Goal: Task Accomplishment & Management: Manage account settings

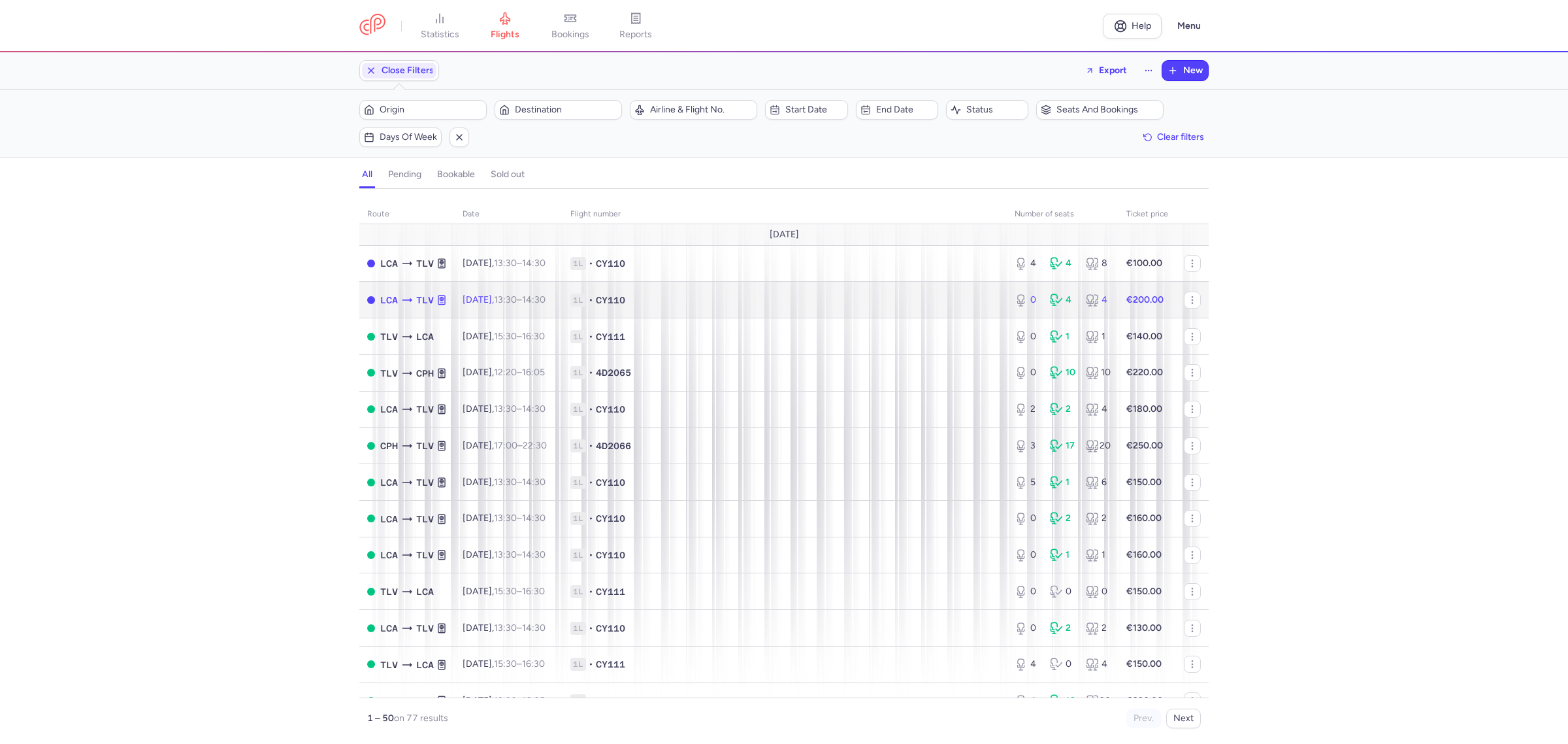
click at [886, 304] on span "1L • CY110" at bounding box center [784, 300] width 428 height 13
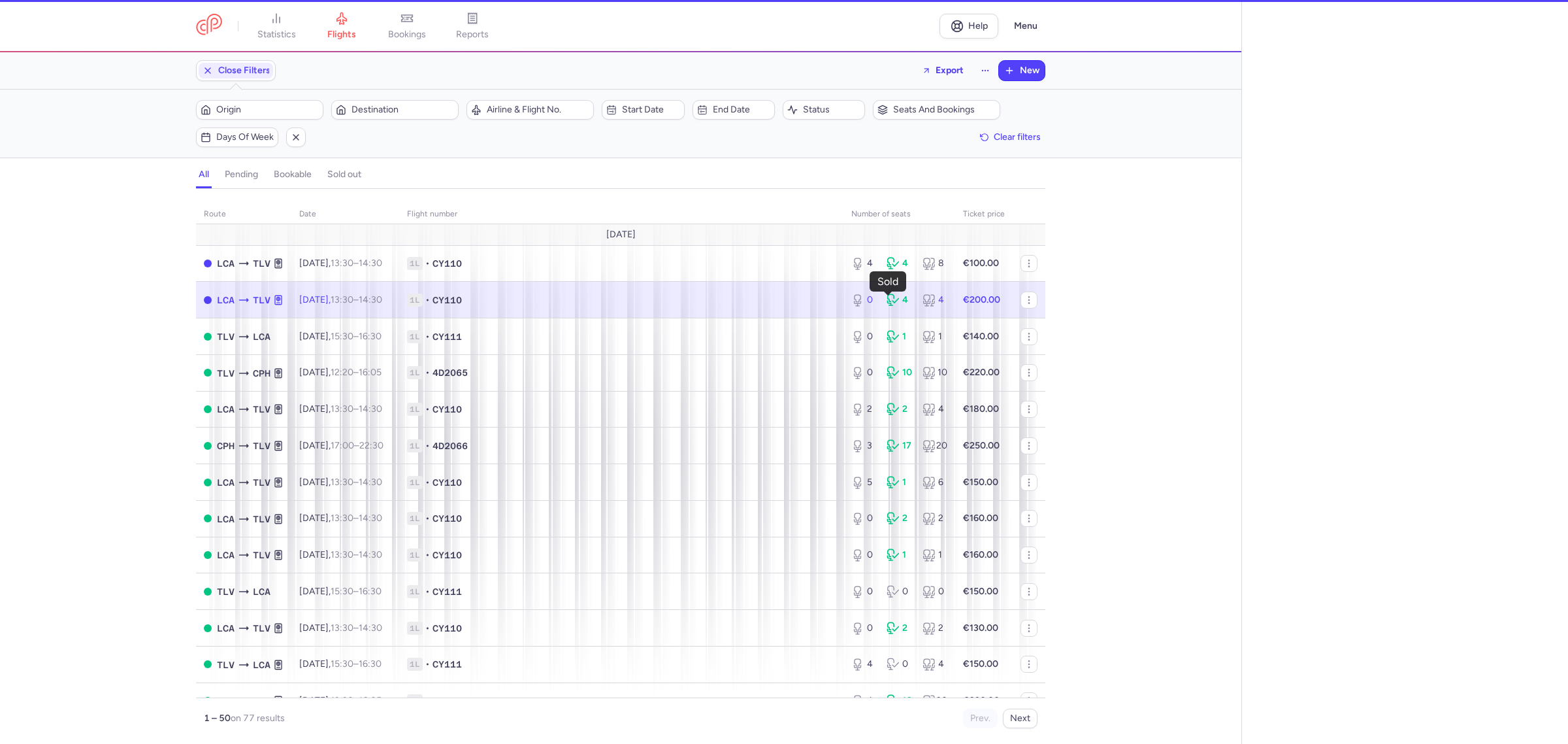
select select "days"
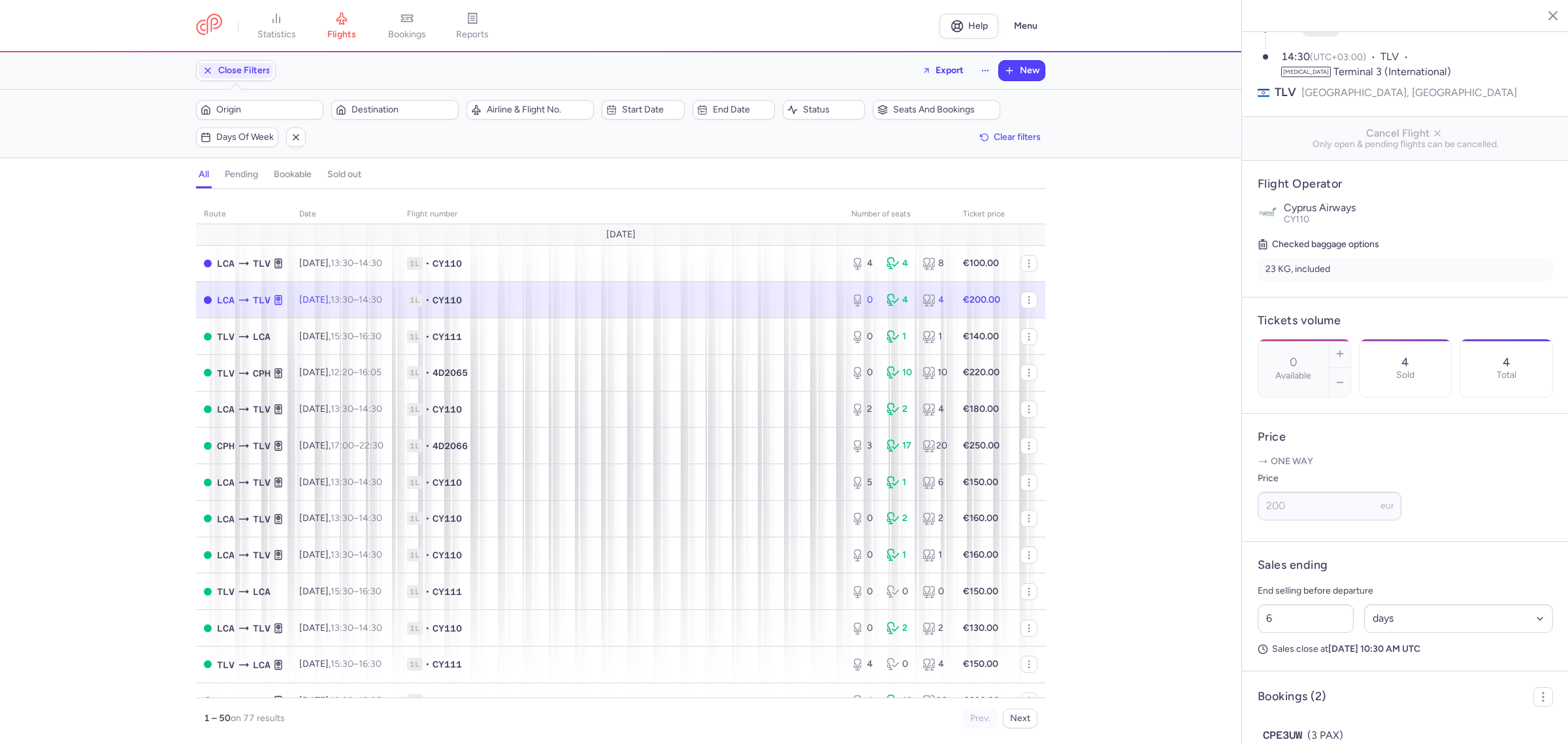
scroll to position [164, 0]
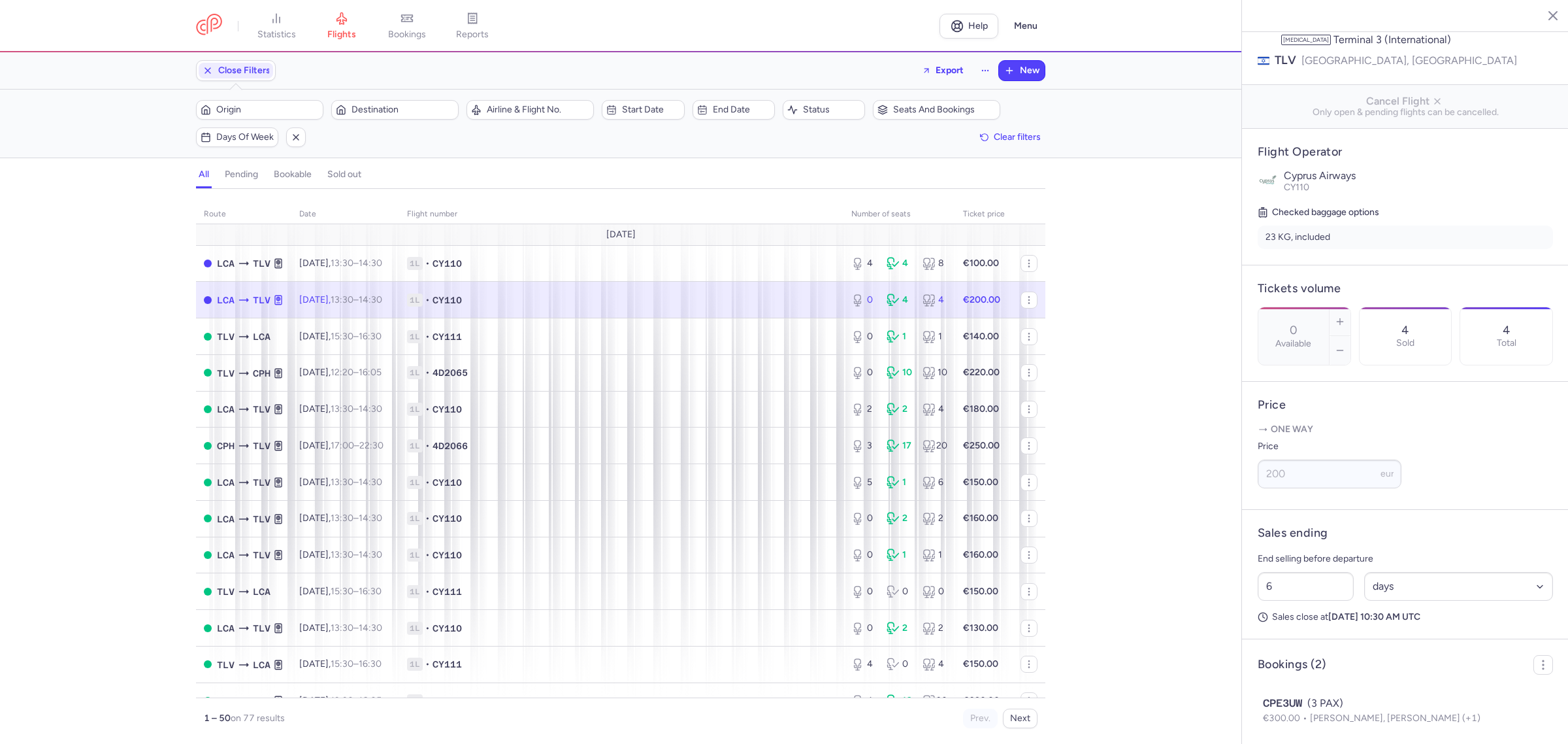
click at [1546, 17] on icon "button" at bounding box center [1544, 15] width 13 height 13
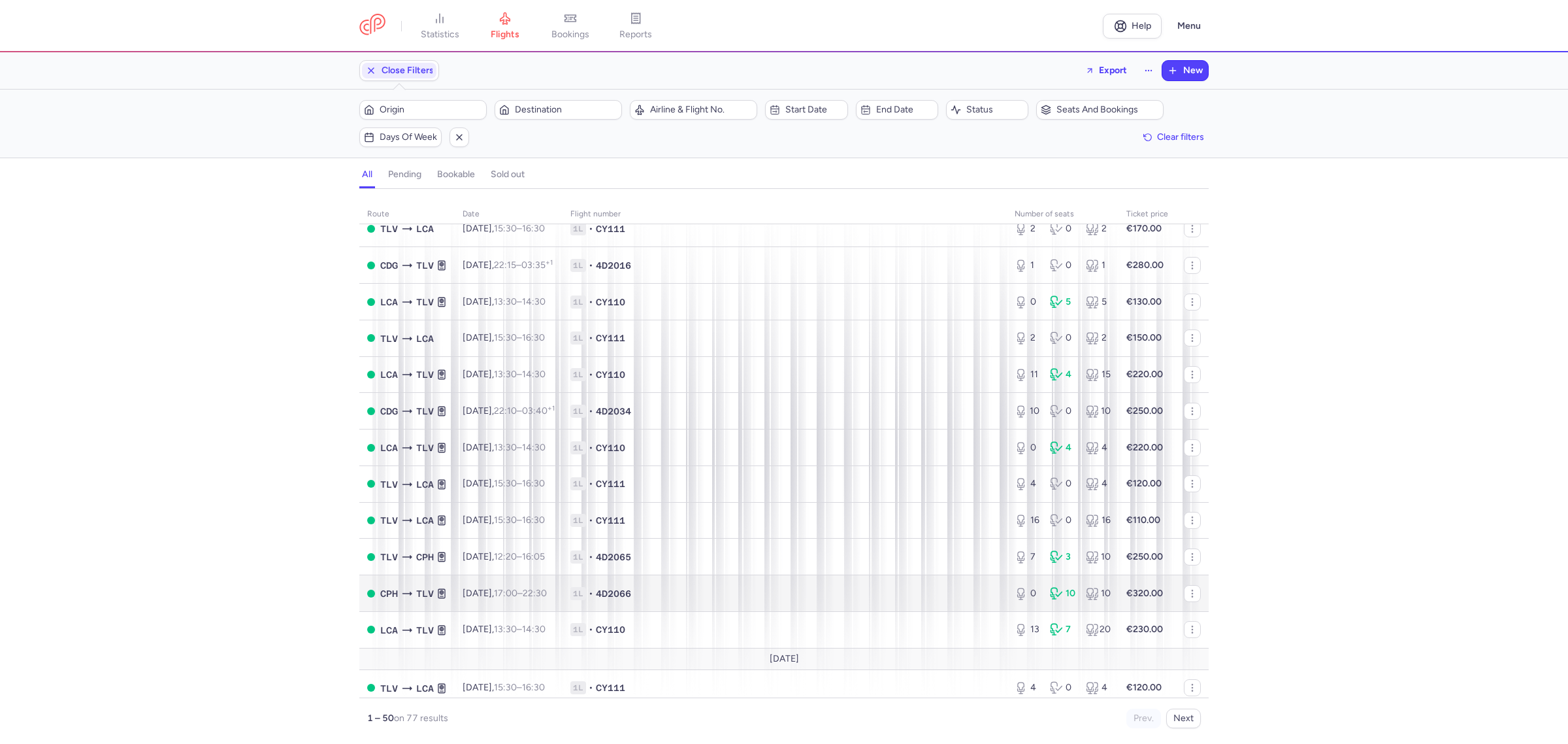
scroll to position [633, 0]
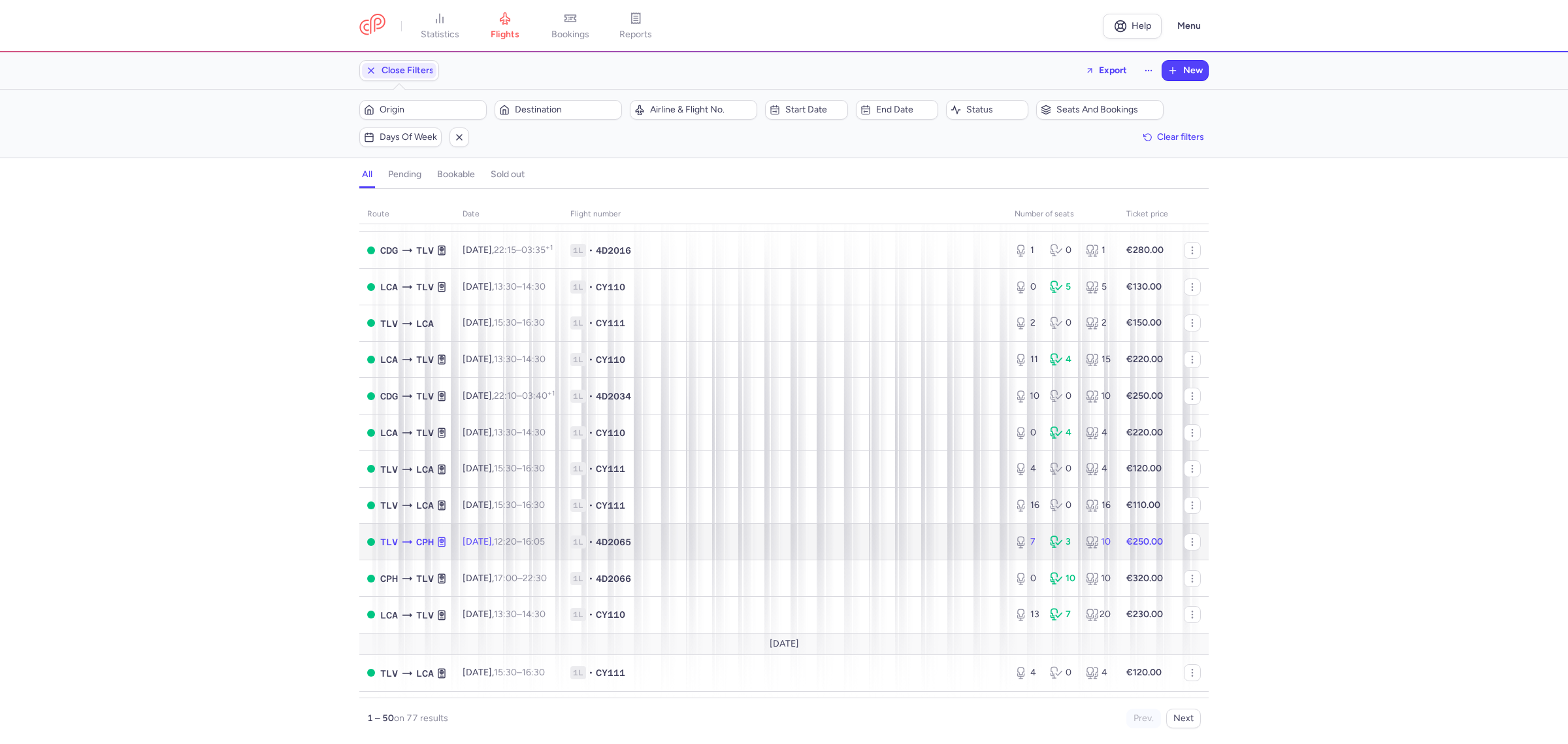
click at [973, 548] on span "1L • 4D2065" at bounding box center [784, 542] width 428 height 13
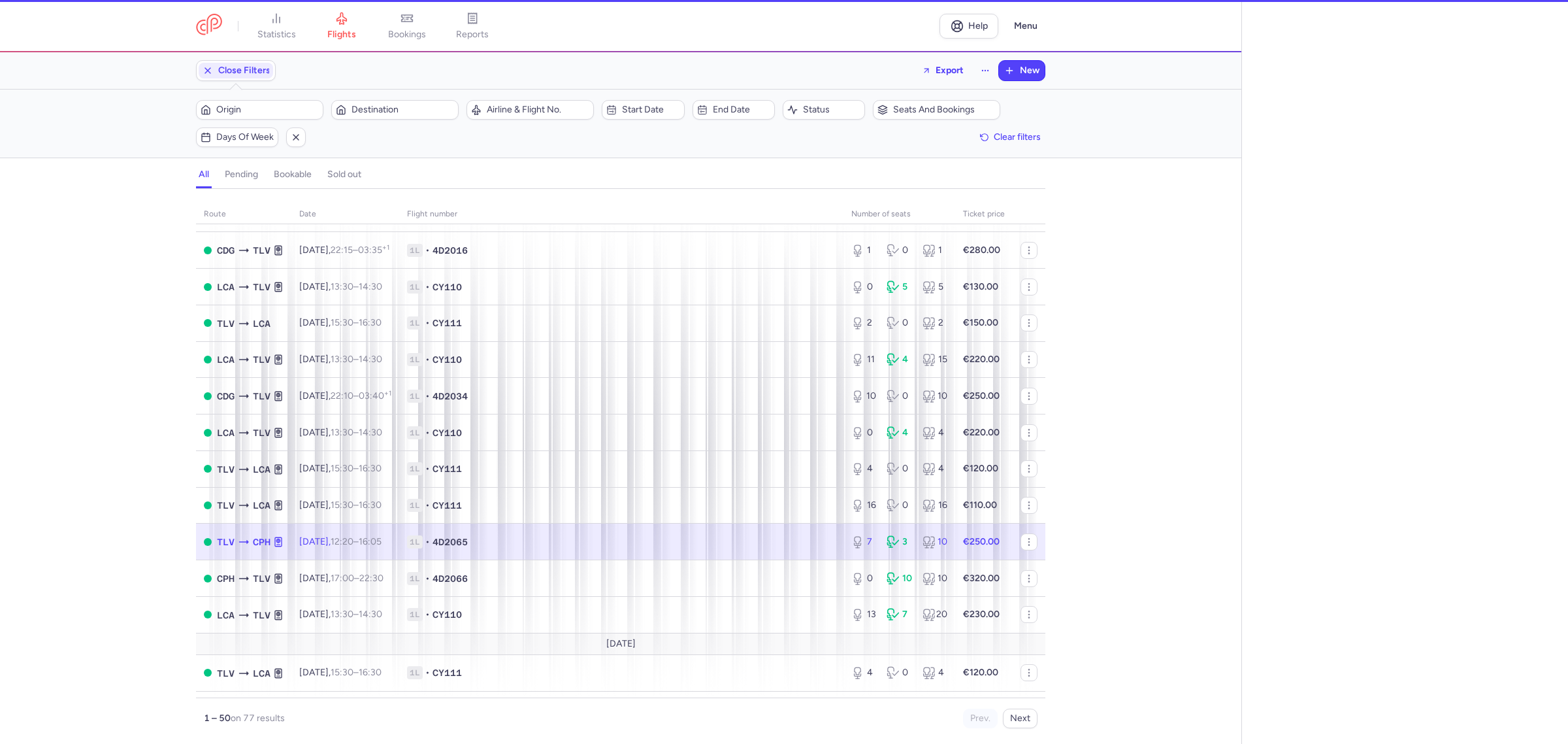
select select "hours"
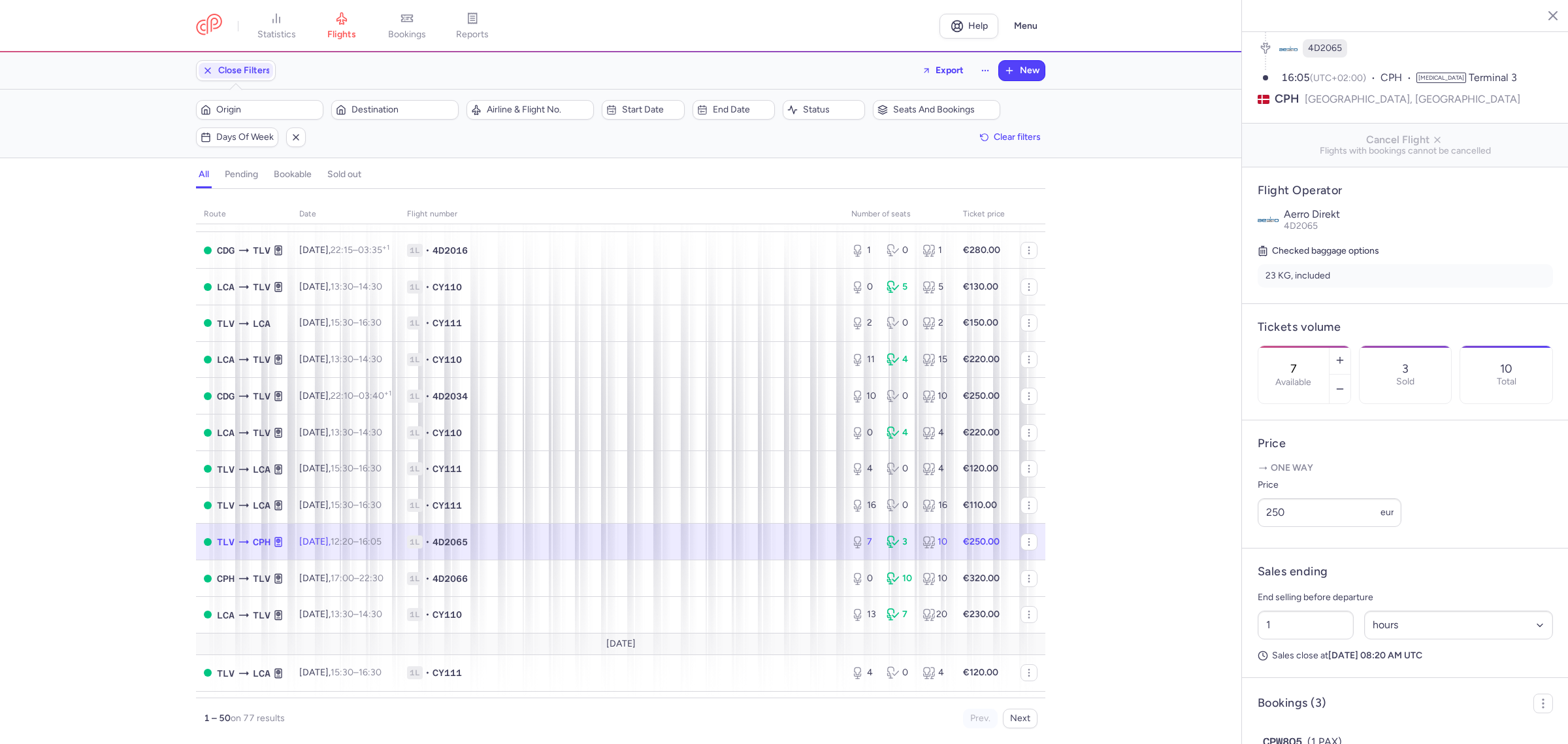
scroll to position [142, 0]
click at [1281, 526] on input "250" at bounding box center [1329, 511] width 144 height 29
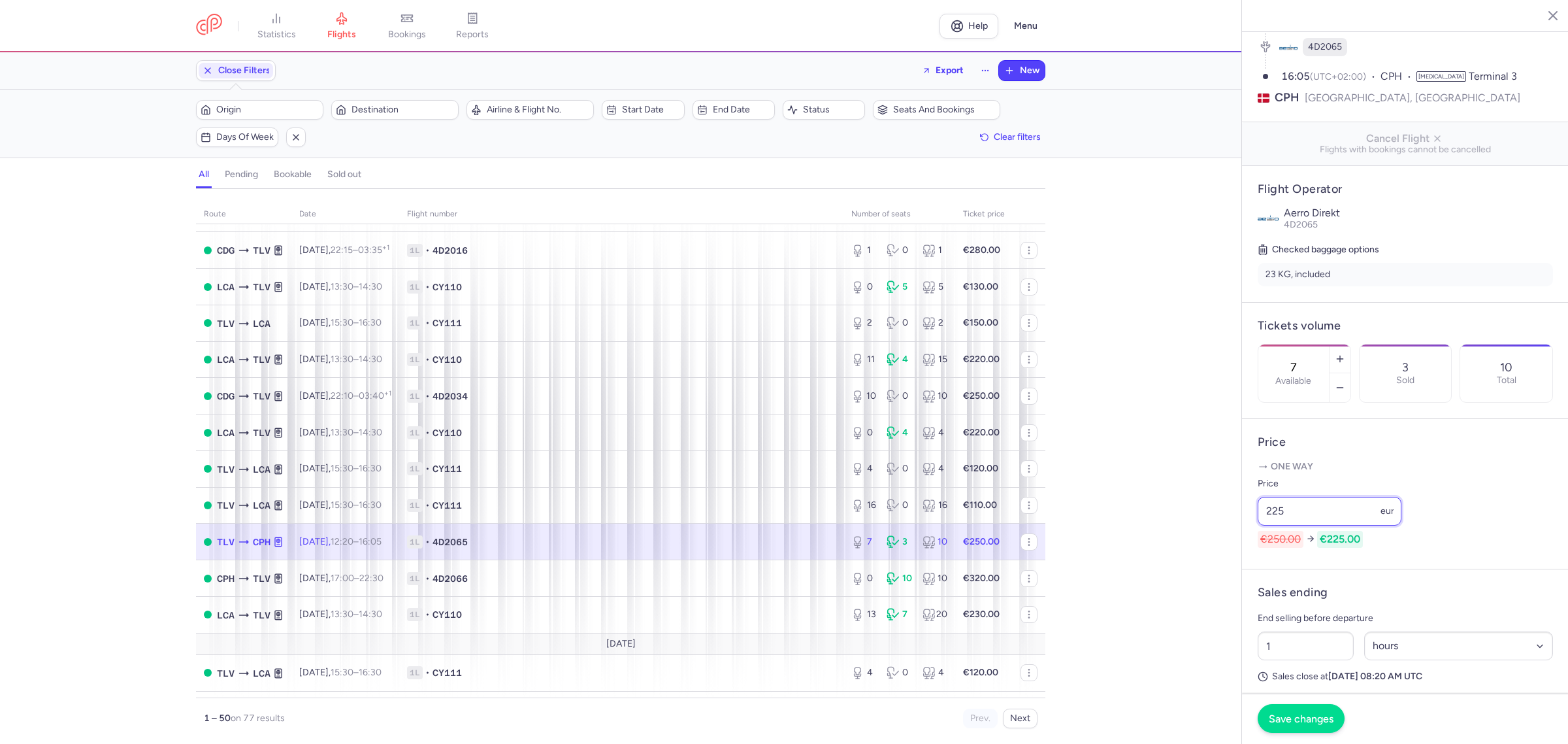
type input "225"
click at [1286, 711] on button "Save changes" at bounding box center [1301, 719] width 87 height 29
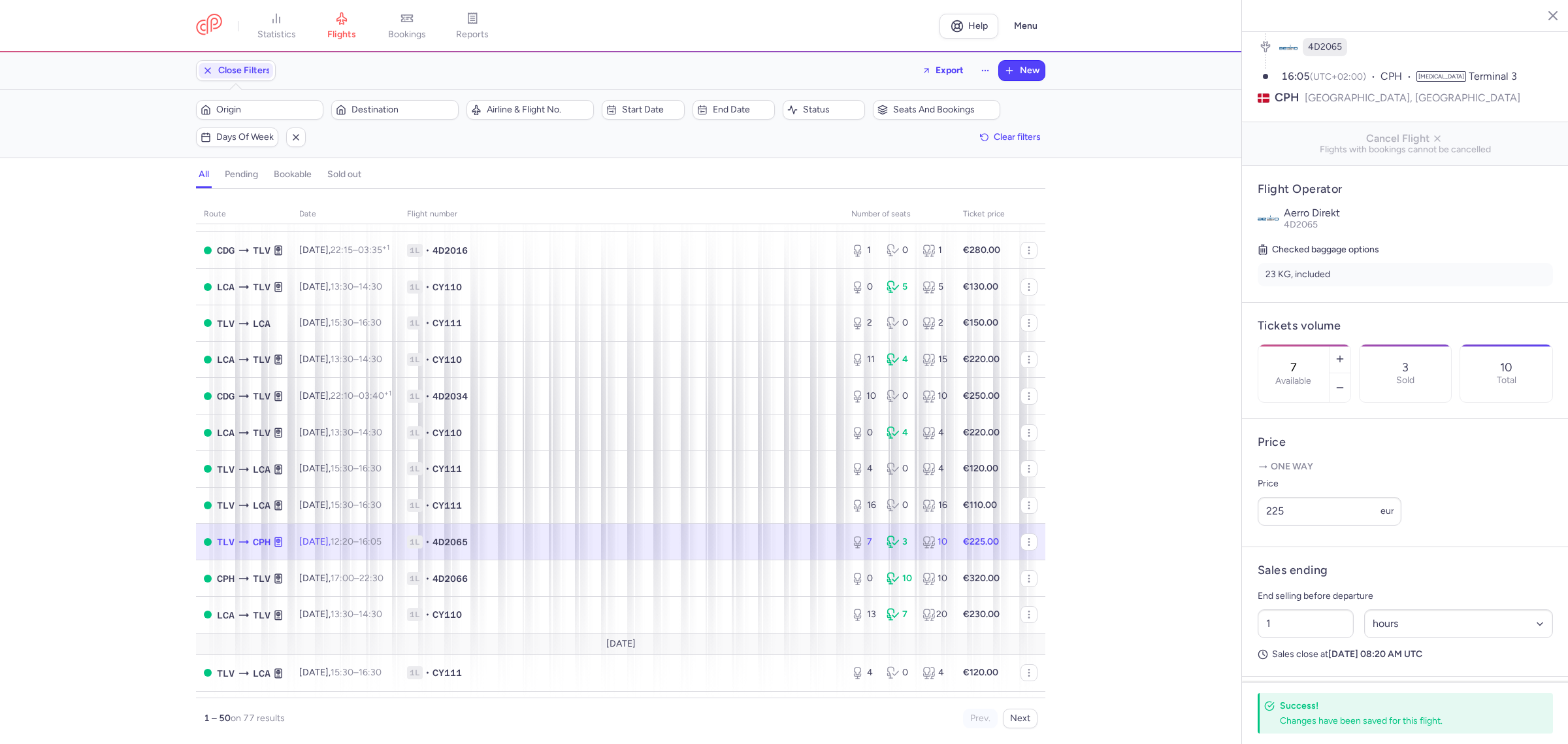
click at [1543, 24] on button "button" at bounding box center [1543, 15] width 20 height 20
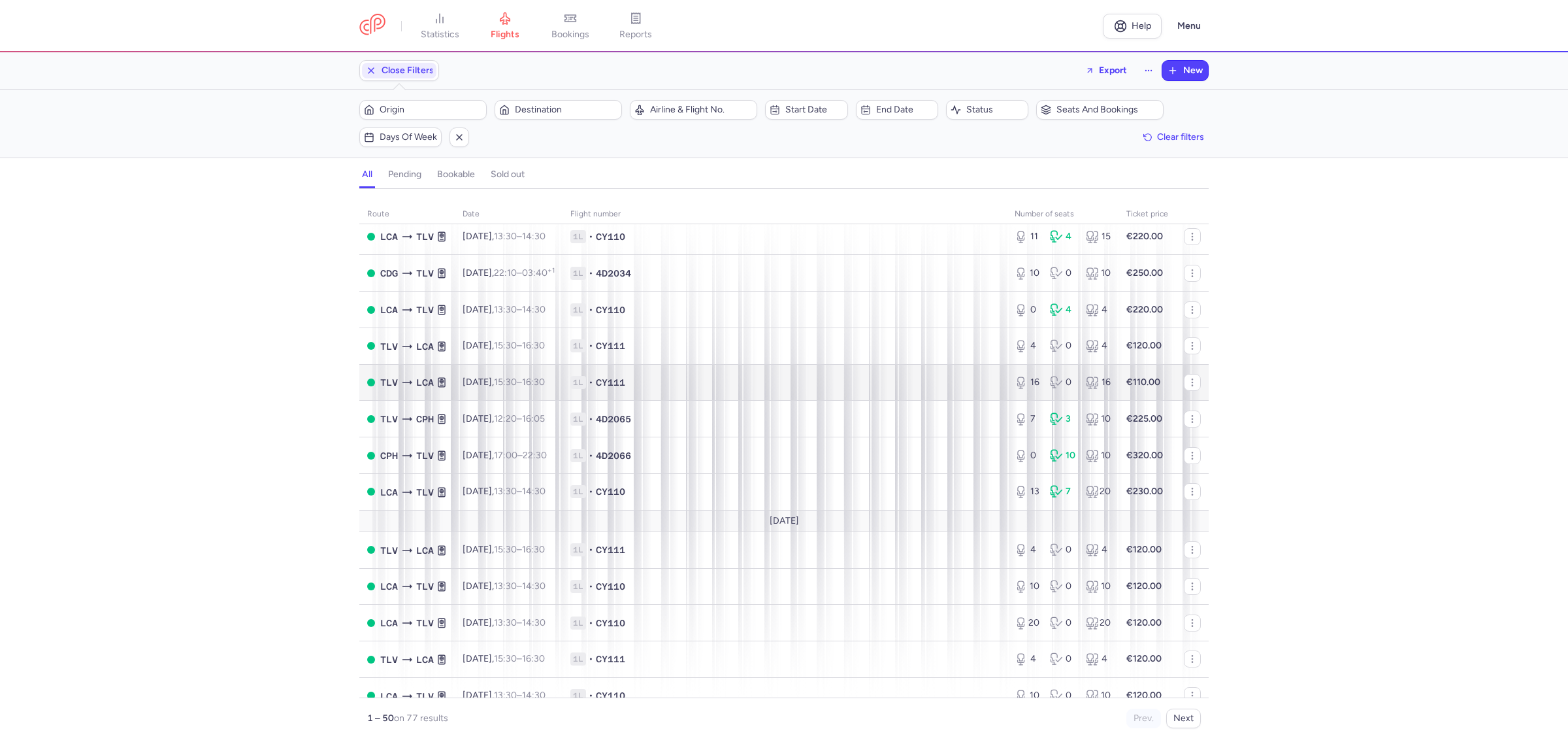
scroll to position [285, 0]
